Goal: Information Seeking & Learning: Learn about a topic

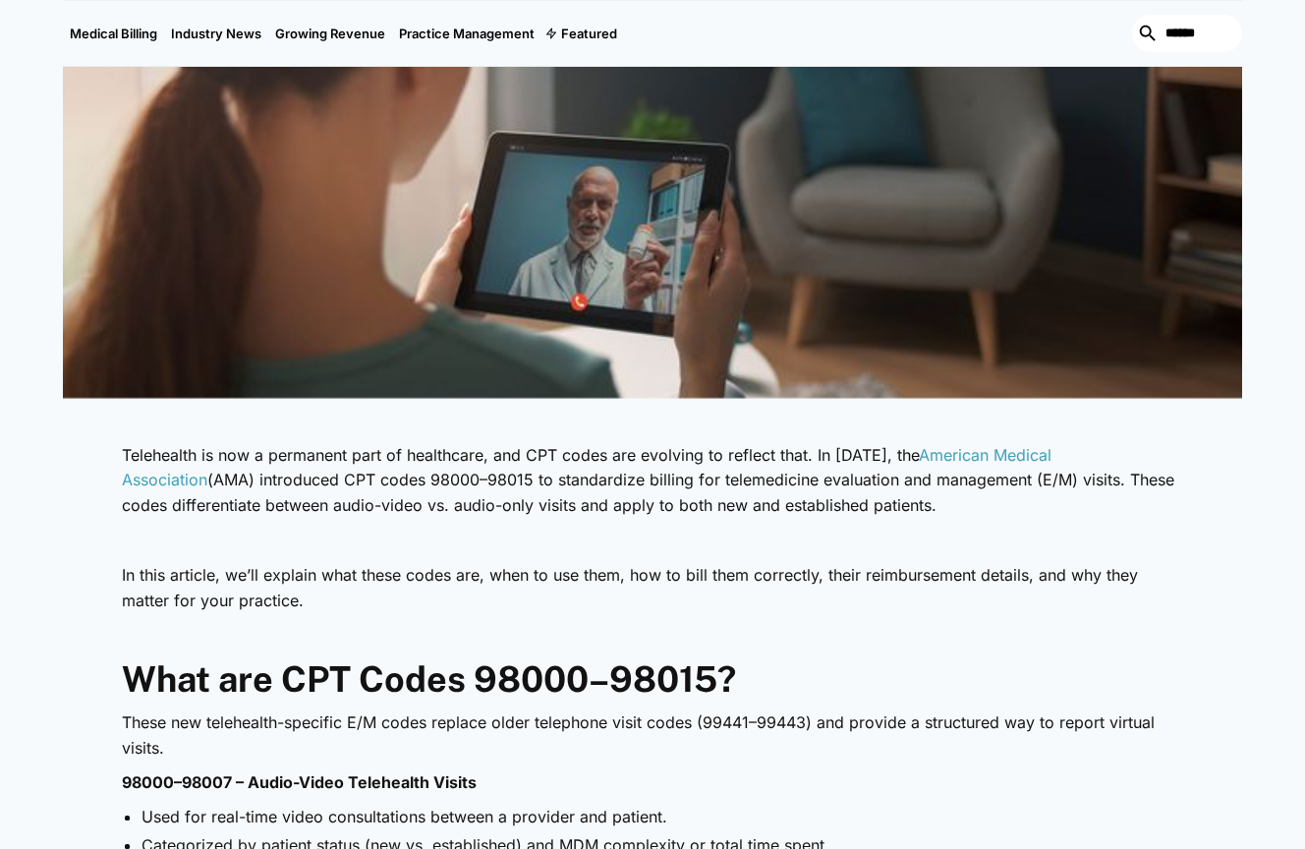
scroll to position [590, 0]
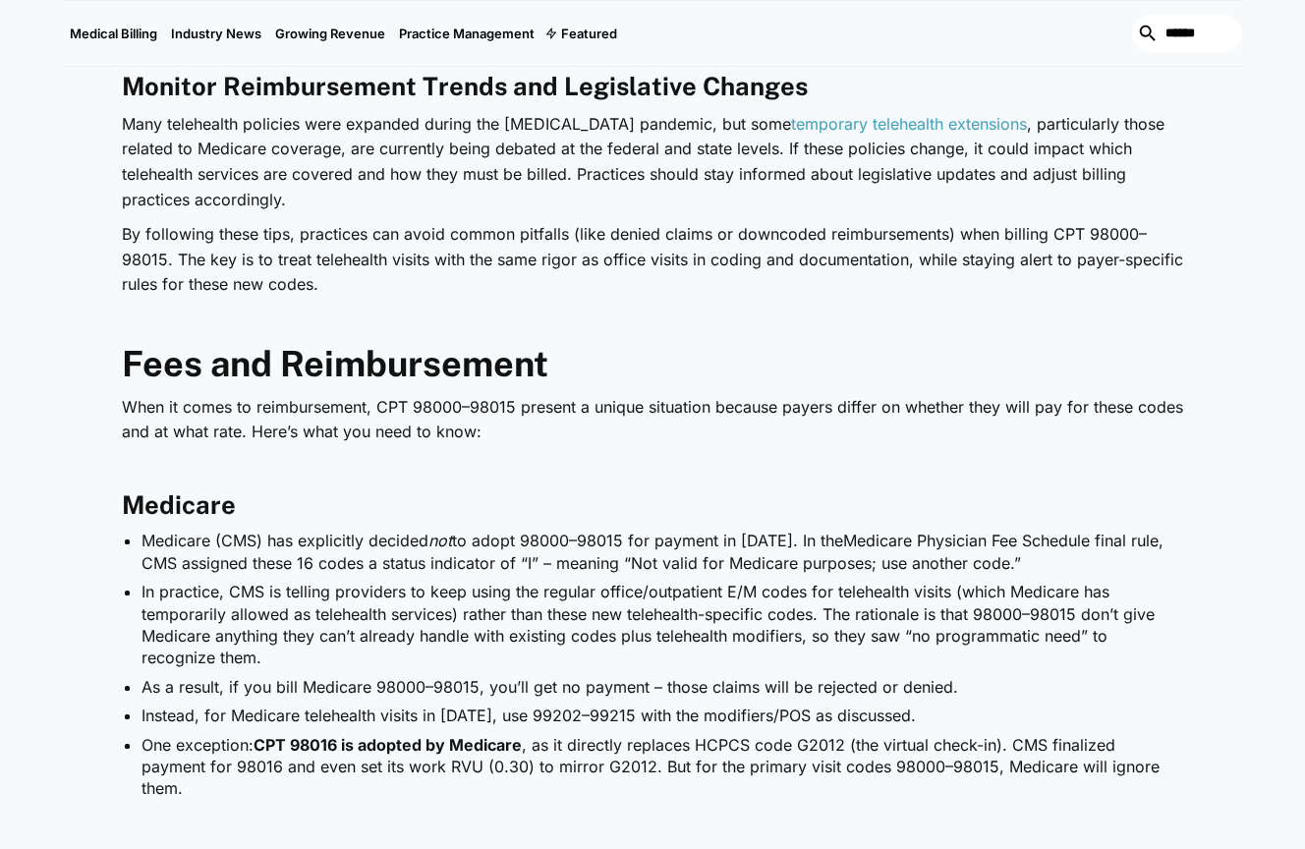
scroll to position [3244, 0]
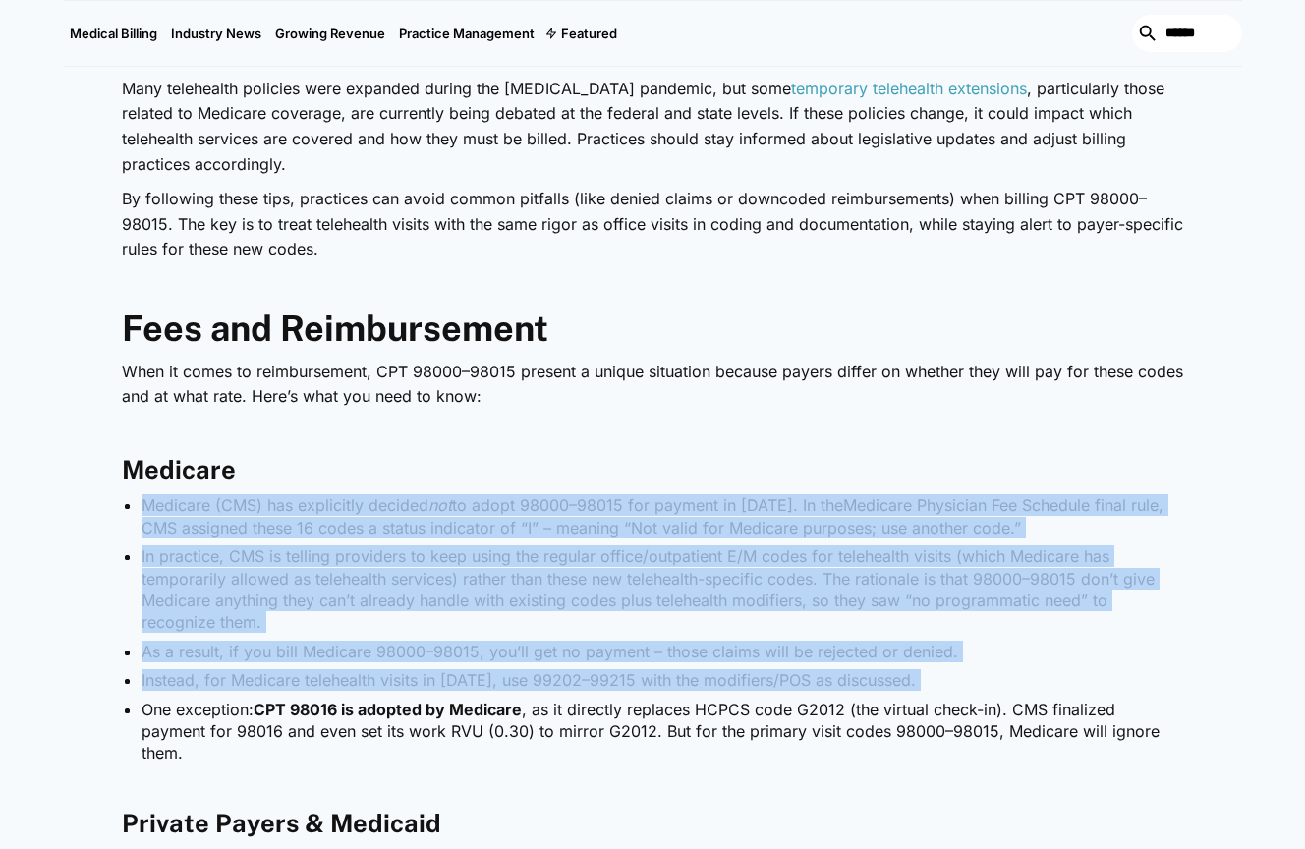
drag, startPoint x: 142, startPoint y: 499, endPoint x: 129, endPoint y: 713, distance: 213.7
click at [129, 713] on ul "Medicare (CMS) has explicitly decided not to adopt 98000–98015 for payment in 2…" at bounding box center [653, 628] width 1062 height 269
copy ul "Medicare (CMS) has explicitly decided not to adopt 98000–98015 for payment in 2…"
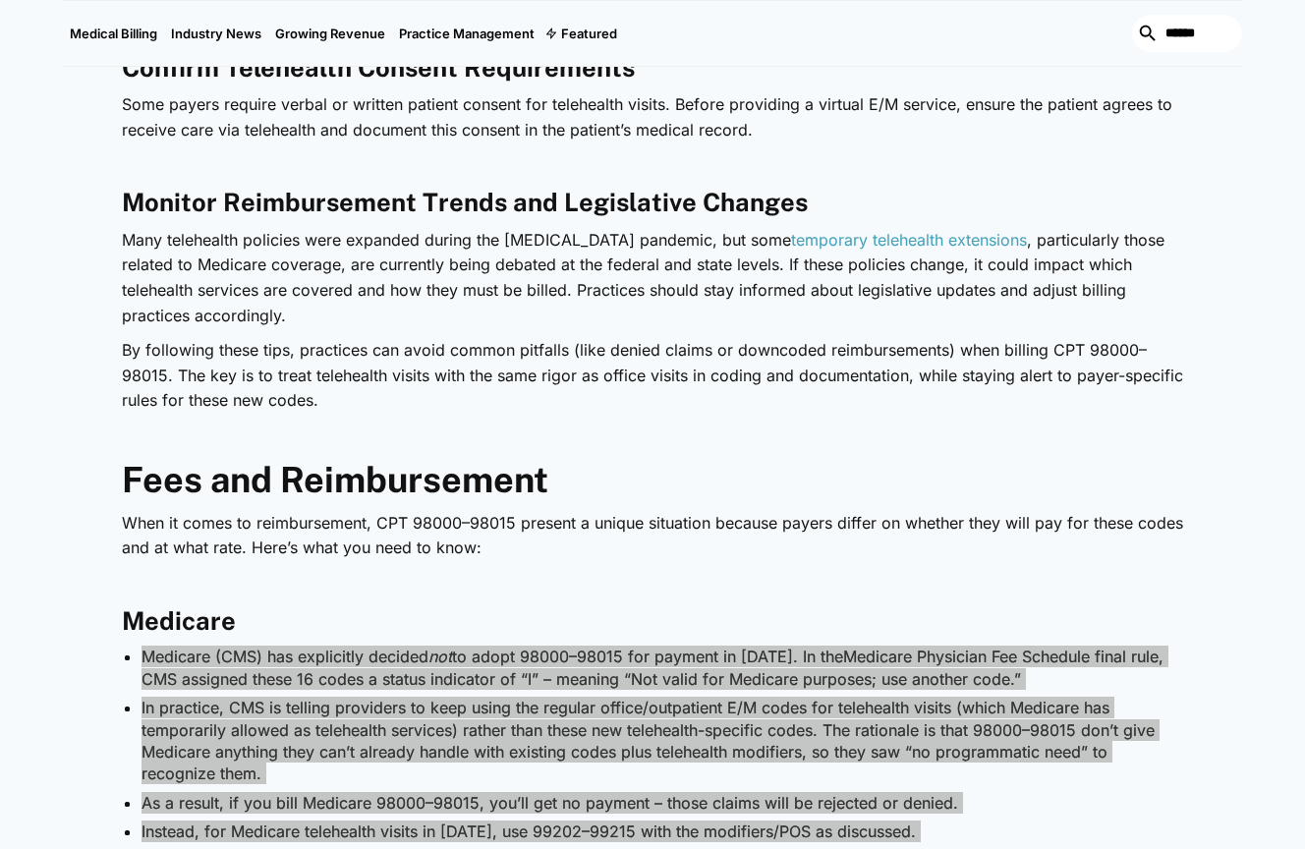
scroll to position [3047, 0]
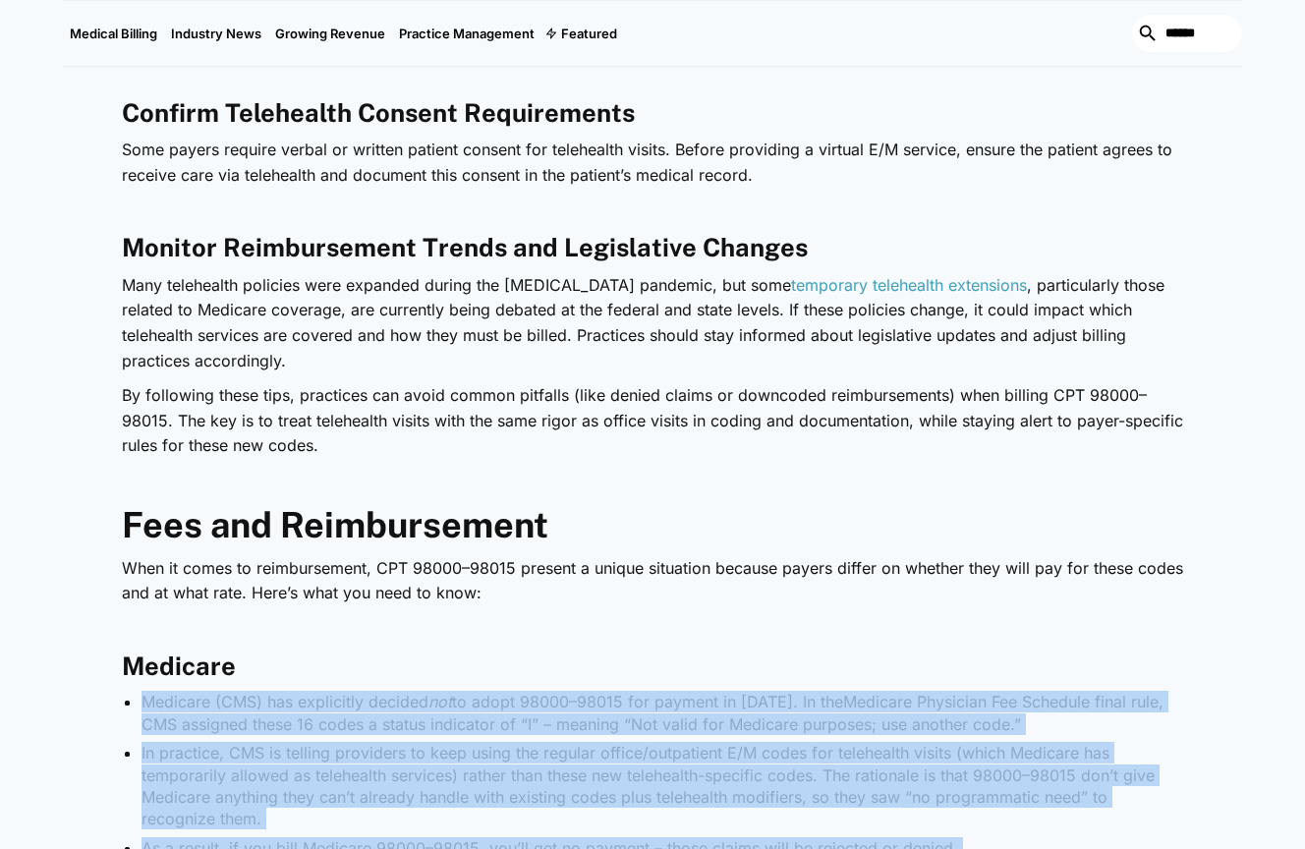
copy ul "Medicare (CMS) has explicitly decided not to adopt 98000–98015 for payment in 2…"
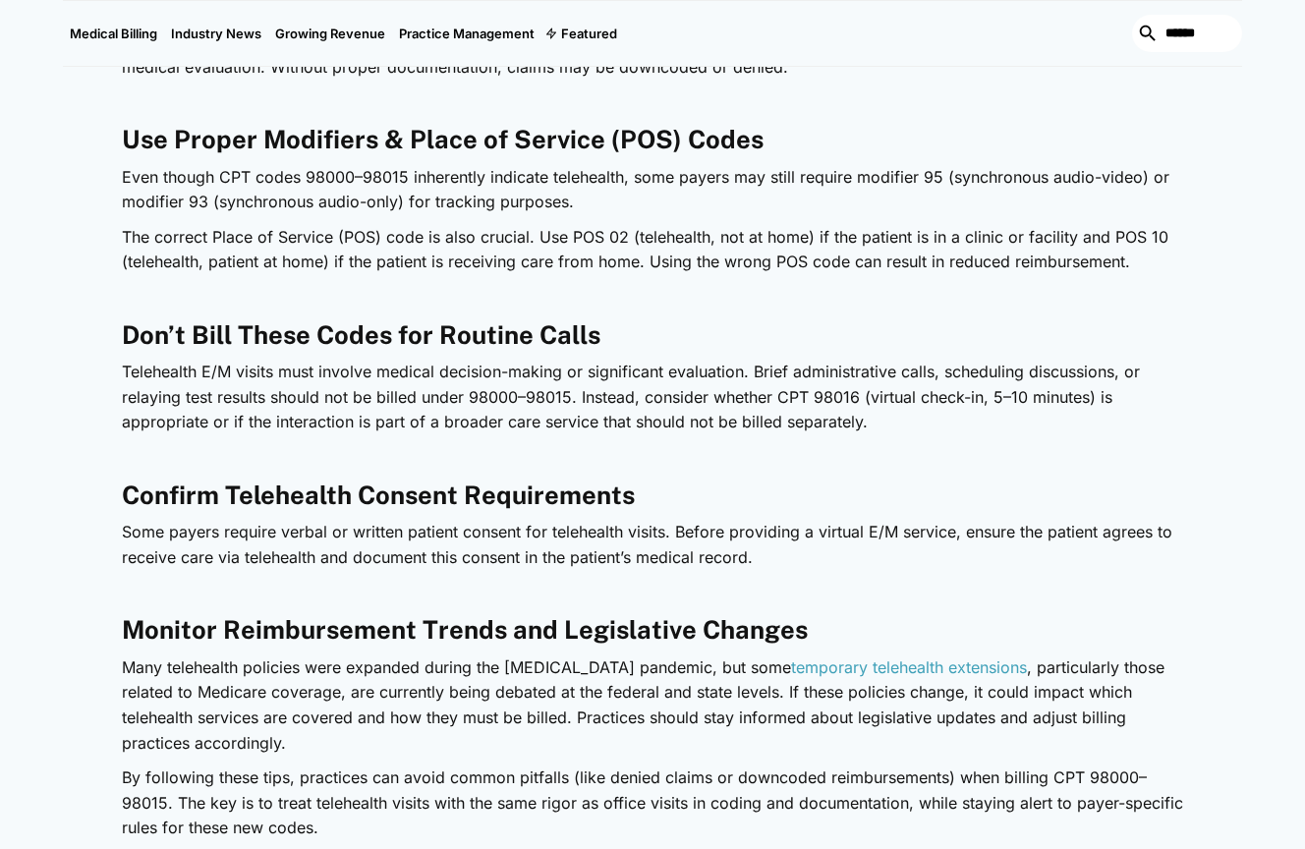
scroll to position [2654, 0]
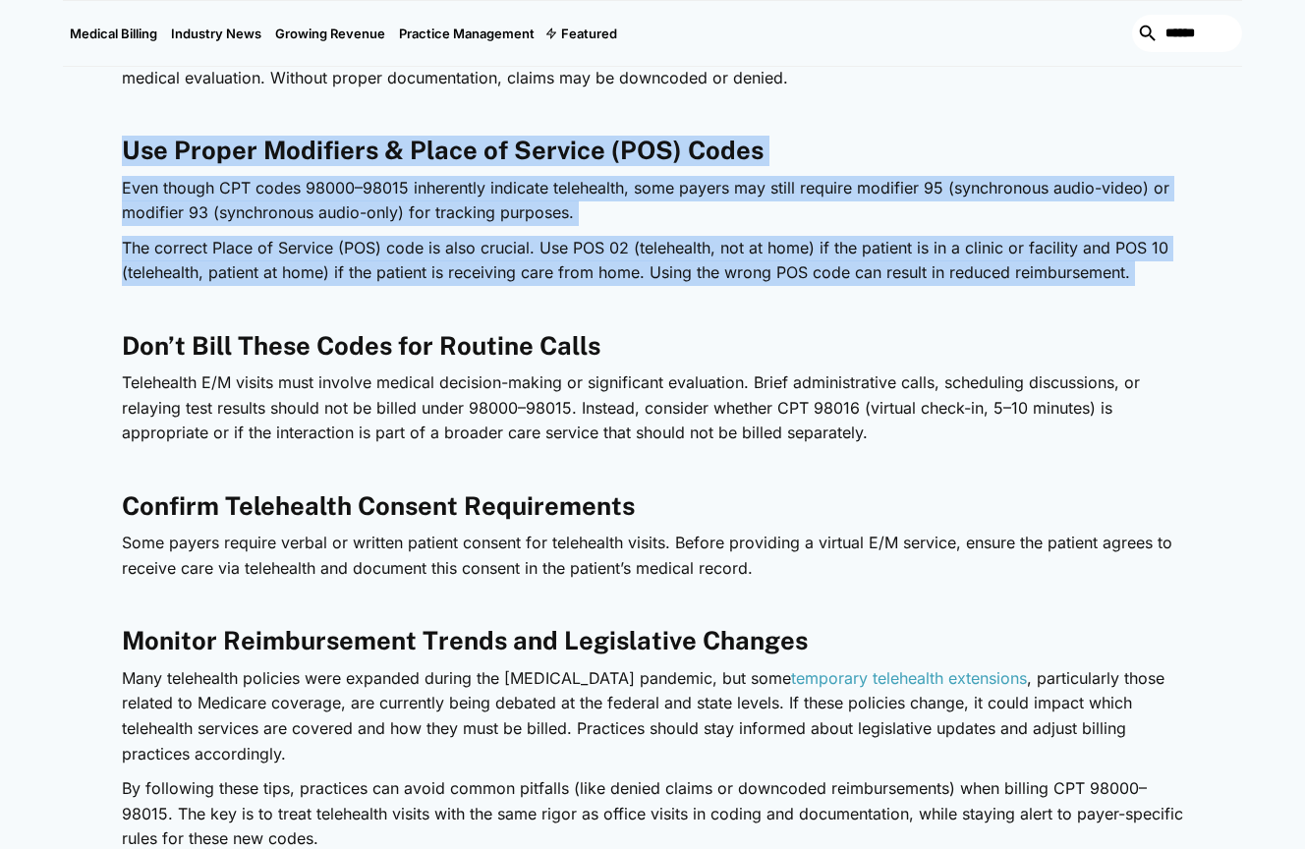
drag, startPoint x: 125, startPoint y: 144, endPoint x: 590, endPoint y: 287, distance: 486.6
click at [590, 287] on div "Telehealth is now a permanent part of healthcare, and CPT codes are evolving to…" at bounding box center [653, 438] width 1062 height 4137
copy div "Use Proper Modifiers & Place of Service (POS) Codes Even though CPT codes 98000…"
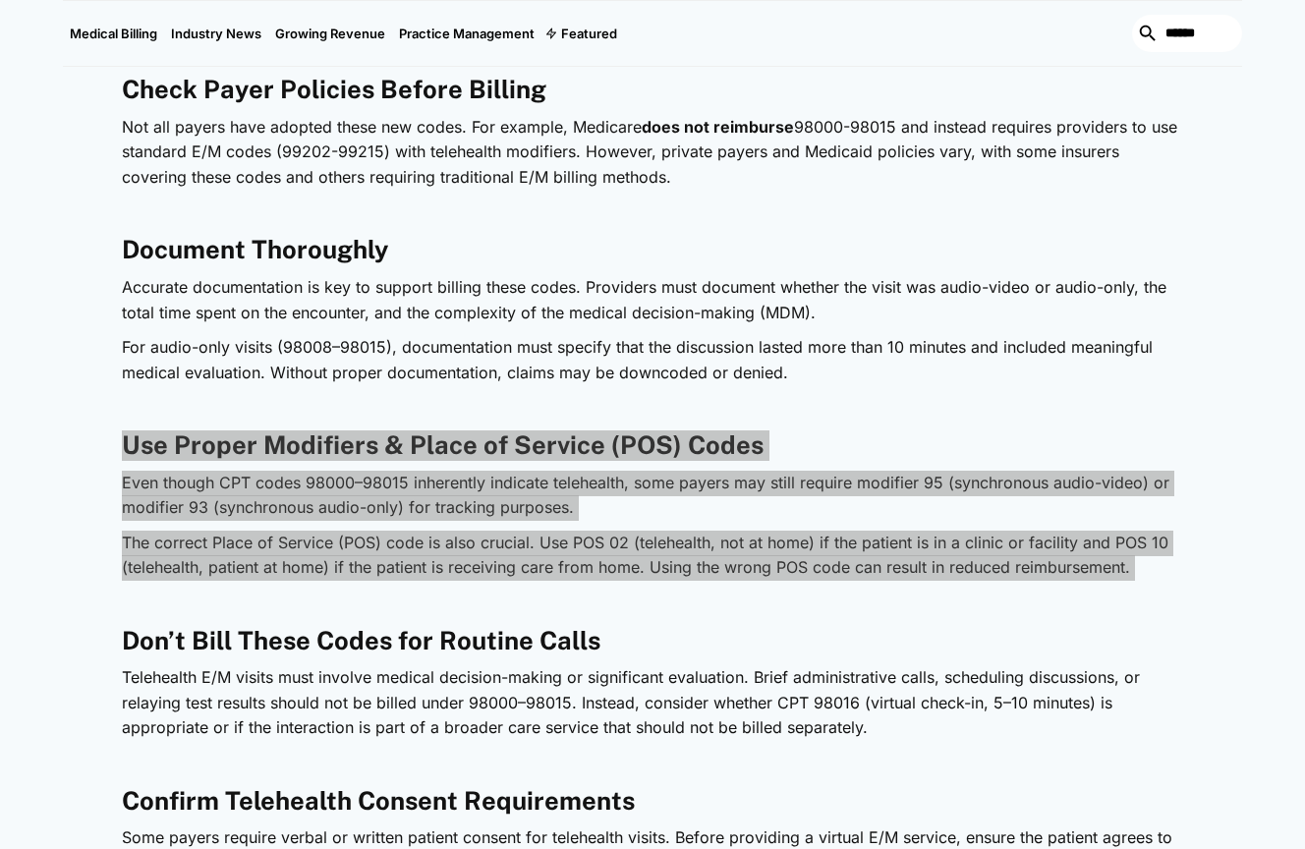
scroll to position [2261, 0]
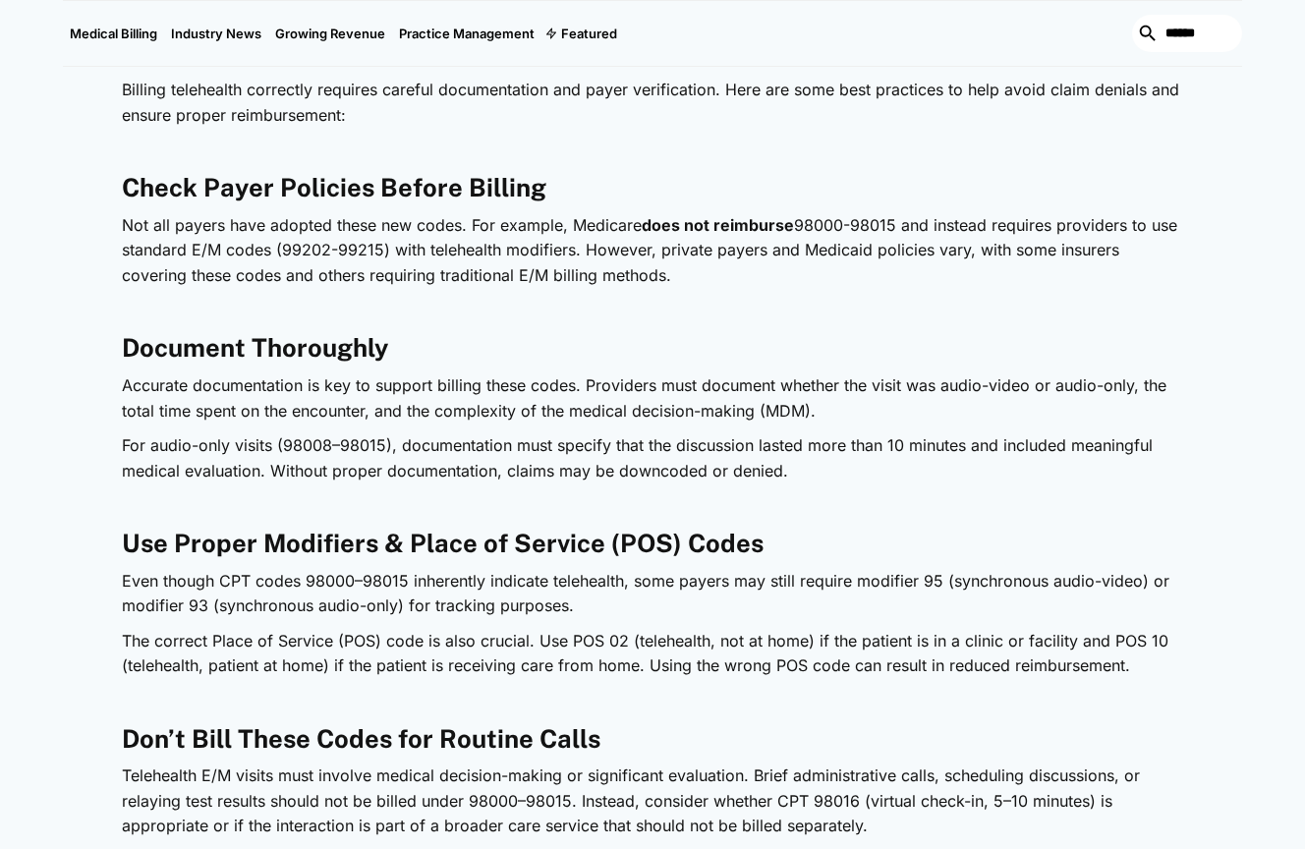
click at [123, 217] on p "Not all payers have adopted these new codes. For example, Medicare does not rei…" at bounding box center [653, 251] width 1062 height 76
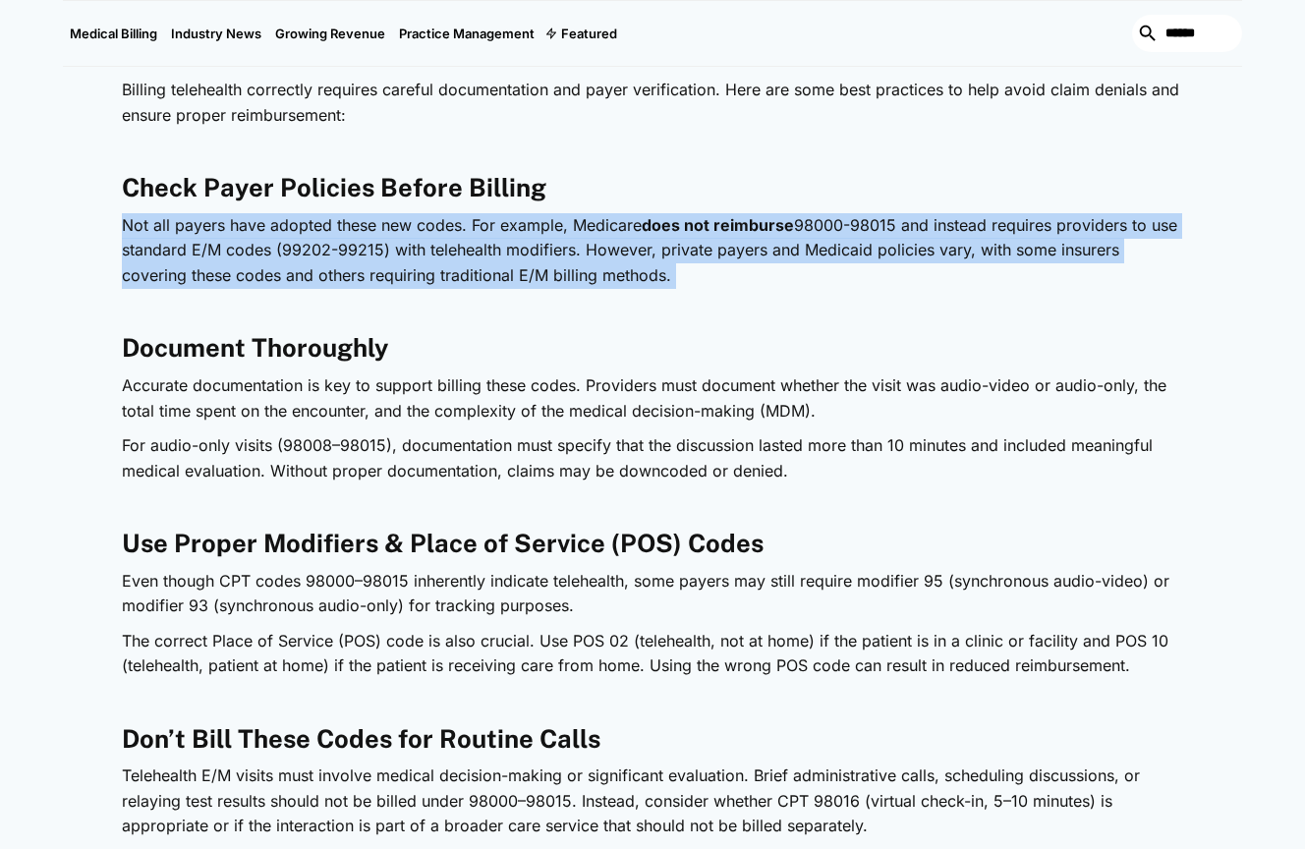
drag, startPoint x: 122, startPoint y: 219, endPoint x: 669, endPoint y: 296, distance: 552.8
click at [669, 296] on div "Telehealth is now a permanent part of healthcare, and CPT codes are evolving to…" at bounding box center [653, 831] width 1062 height 4137
copy div "Not all payers have adopted these new codes. For example, Medicare does not rei…"
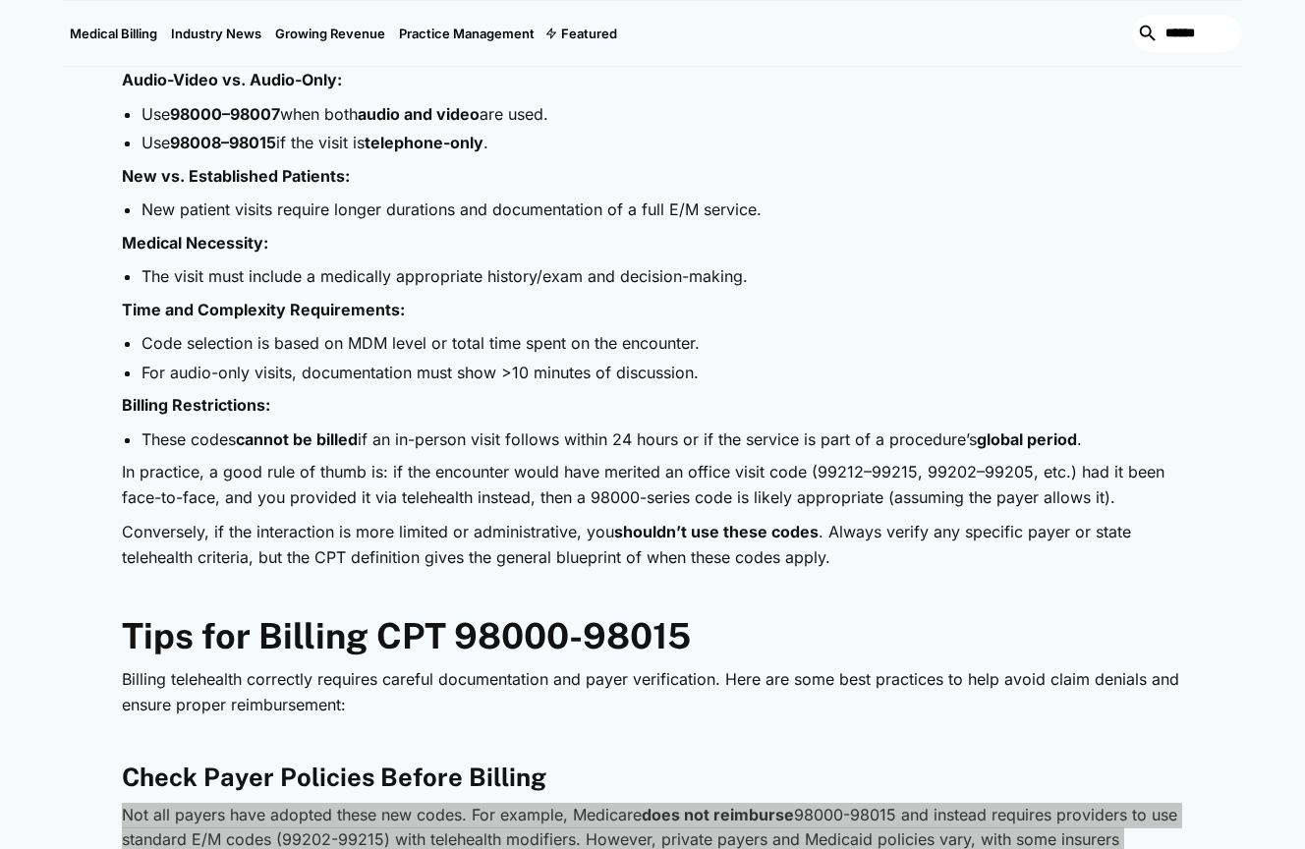
scroll to position [1573, 0]
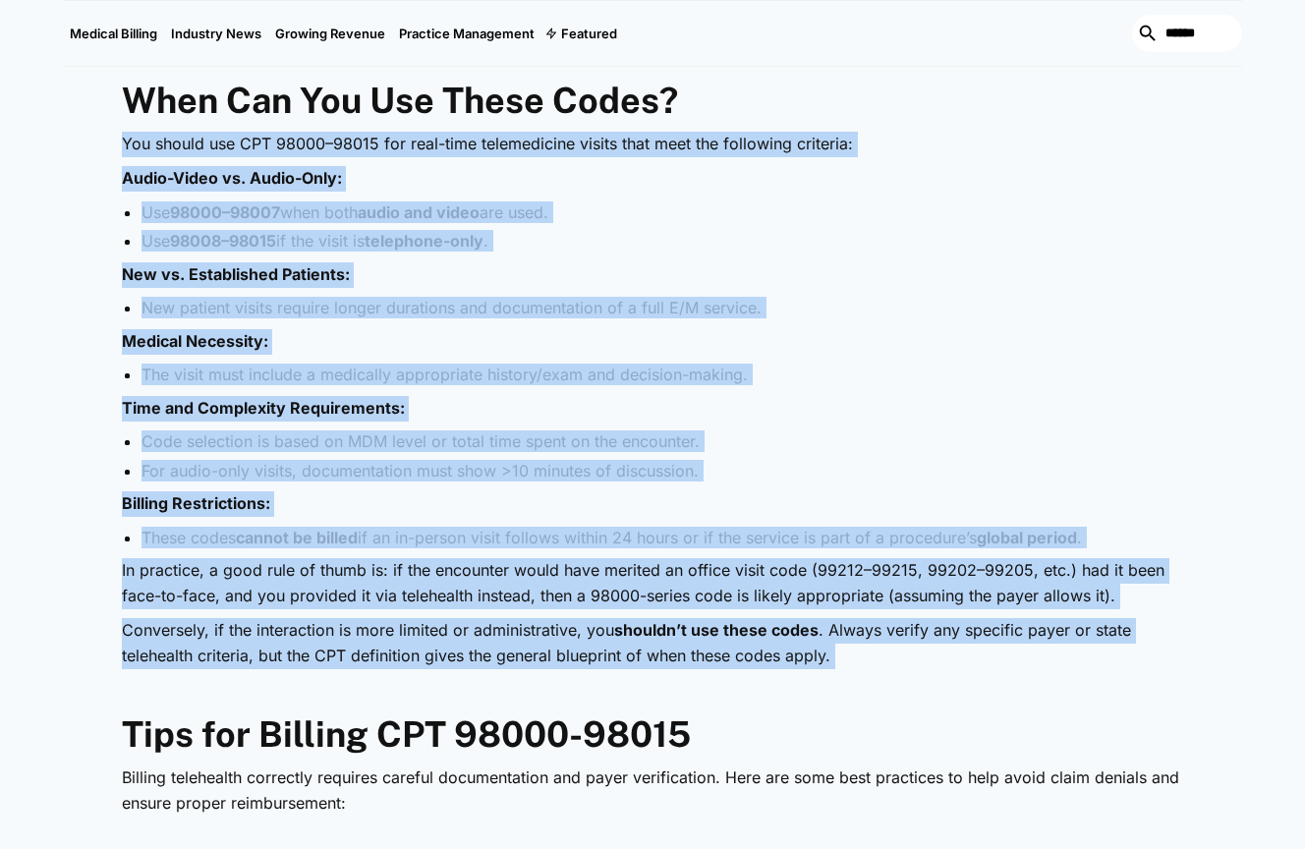
drag, startPoint x: 122, startPoint y: 137, endPoint x: 260, endPoint y: 683, distance: 563.8
copy div "You should use CPT 98000–98015 for real-time telemedicine visits that meet the …"
